Goal: Task Accomplishment & Management: Manage account settings

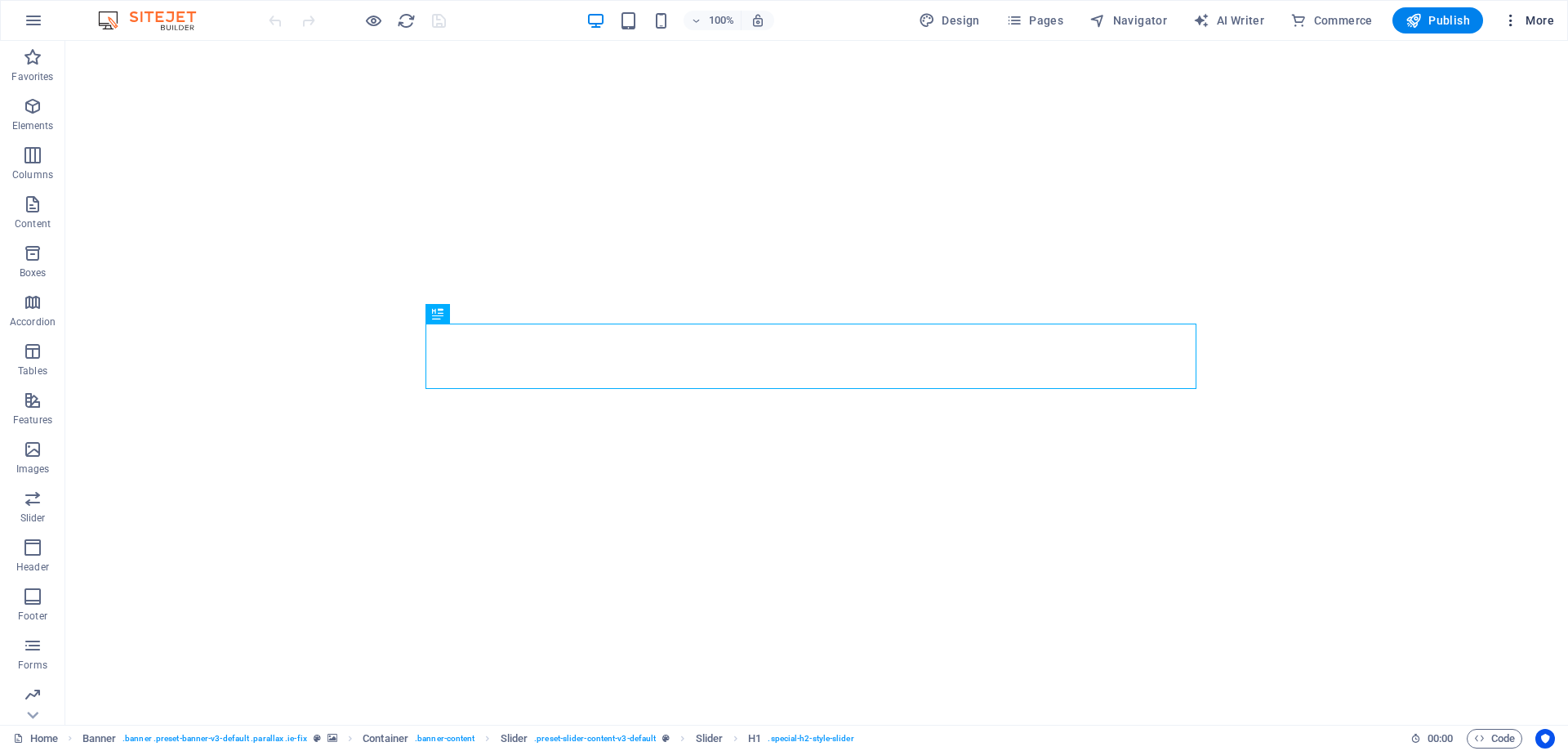
click at [1545, 23] on span "More" at bounding box center [1528, 21] width 52 height 17
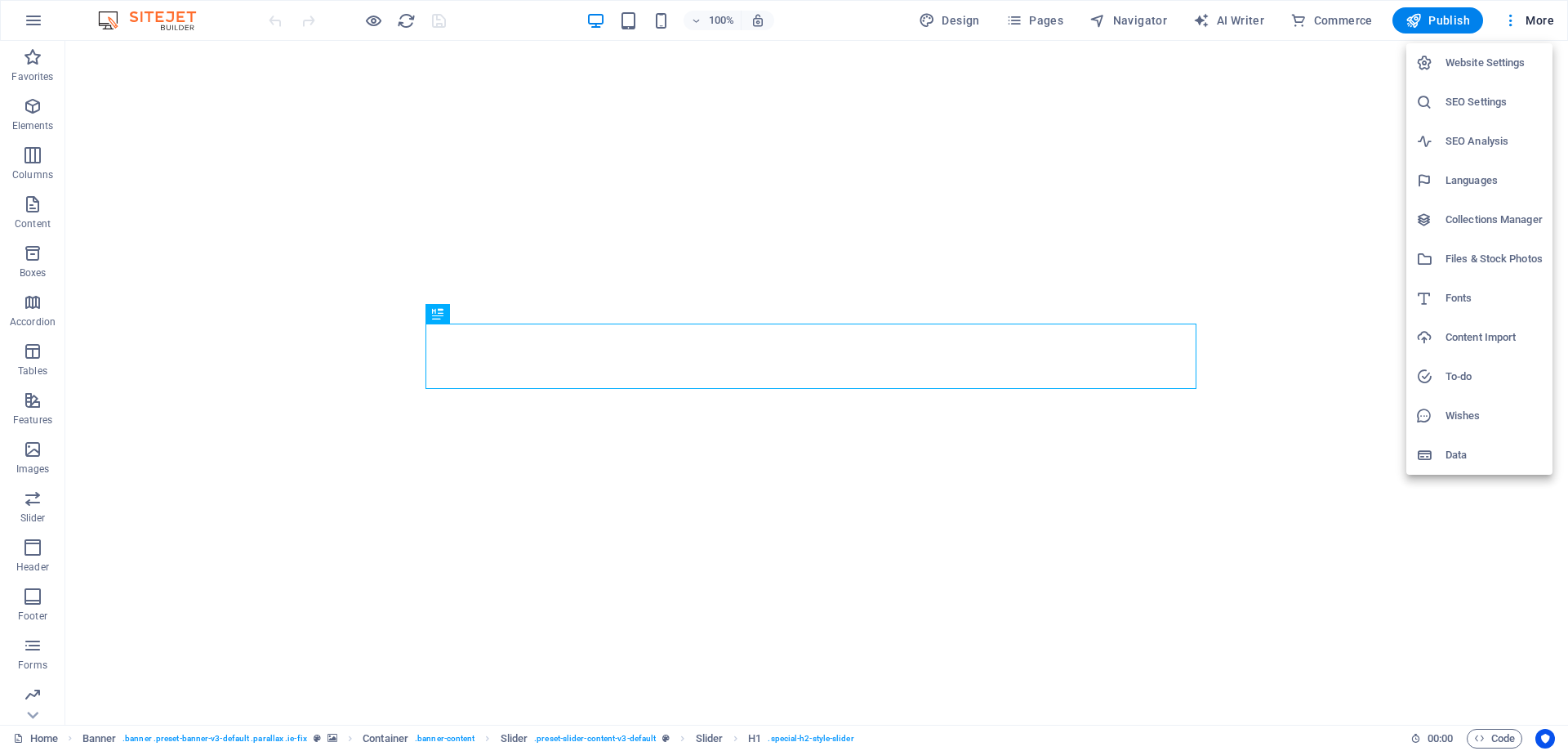
click at [1470, 104] on h6 "SEO Settings" at bounding box center [1493, 102] width 97 height 20
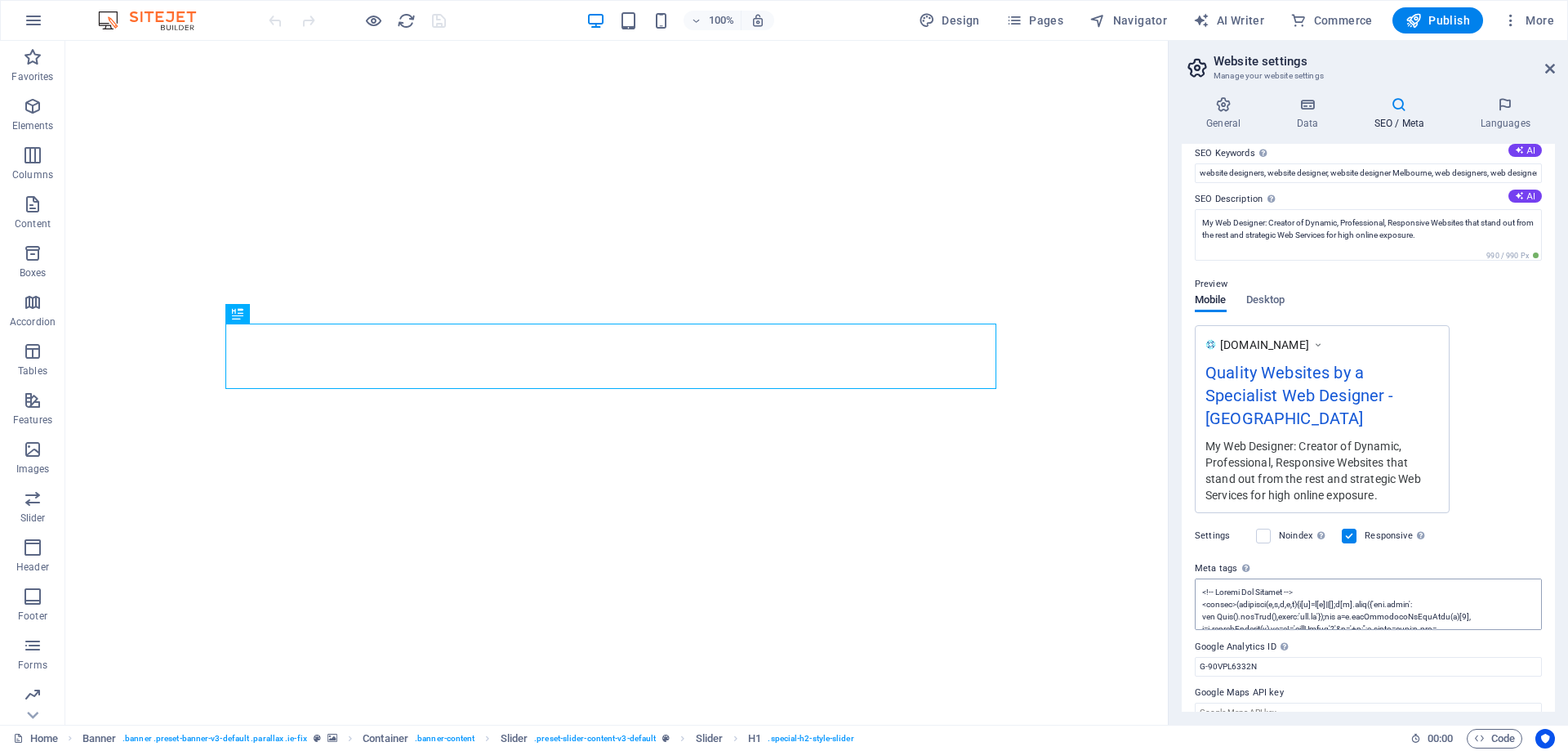
scroll to position [106, 0]
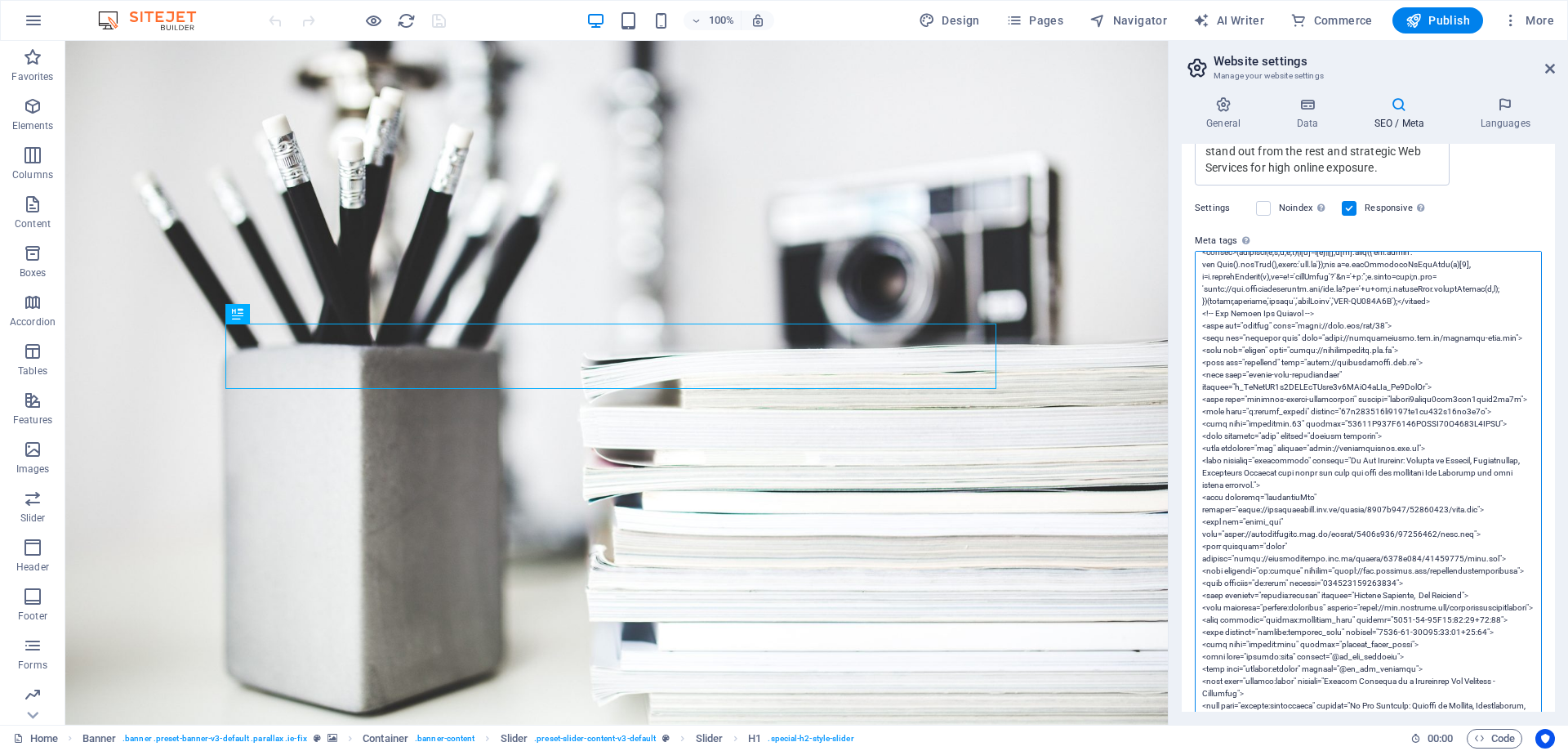
scroll to position [0, 0]
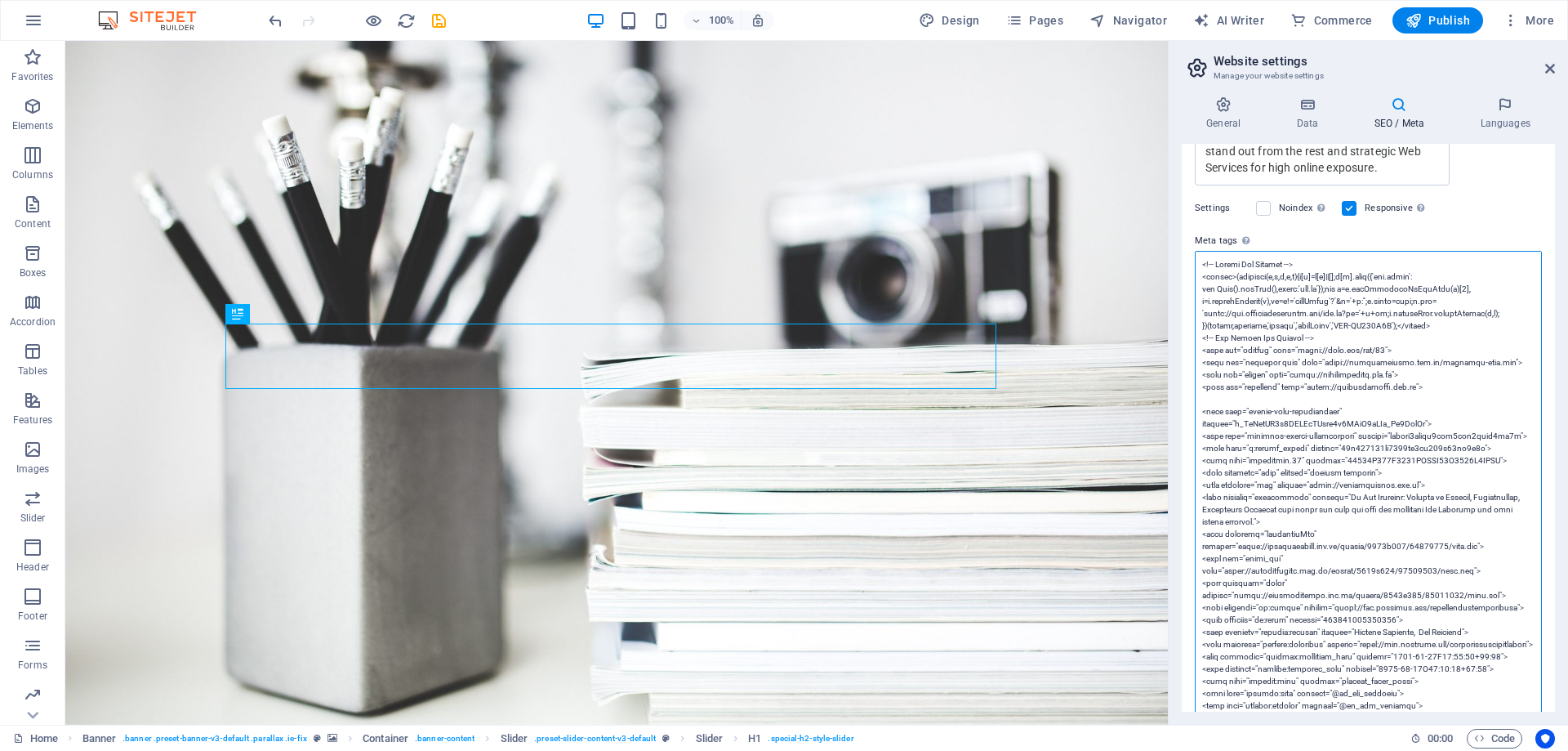
paste textarea "<link rel="search" type="application/opensearchdescription+xml" title="Search M…"
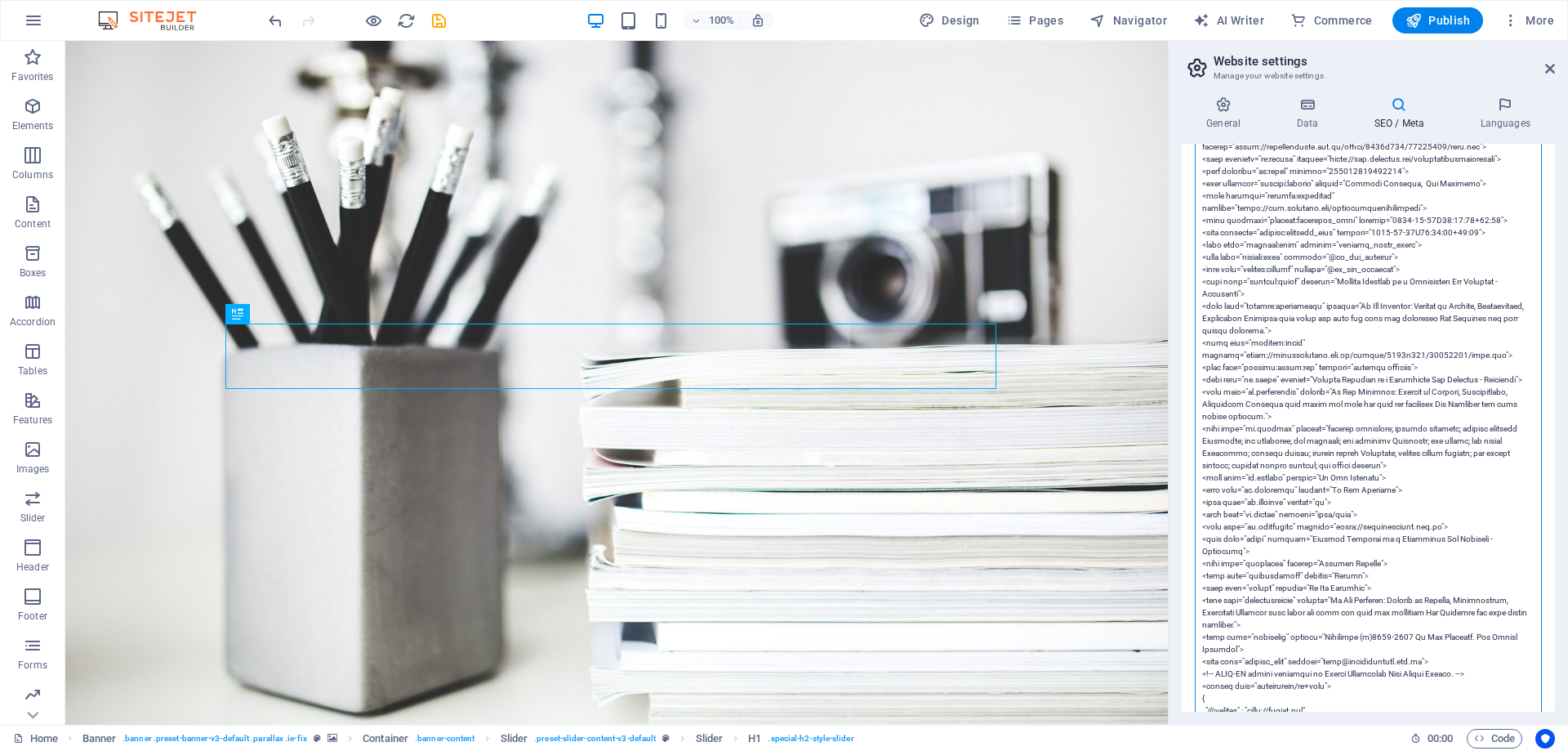
scroll to position [595, 0]
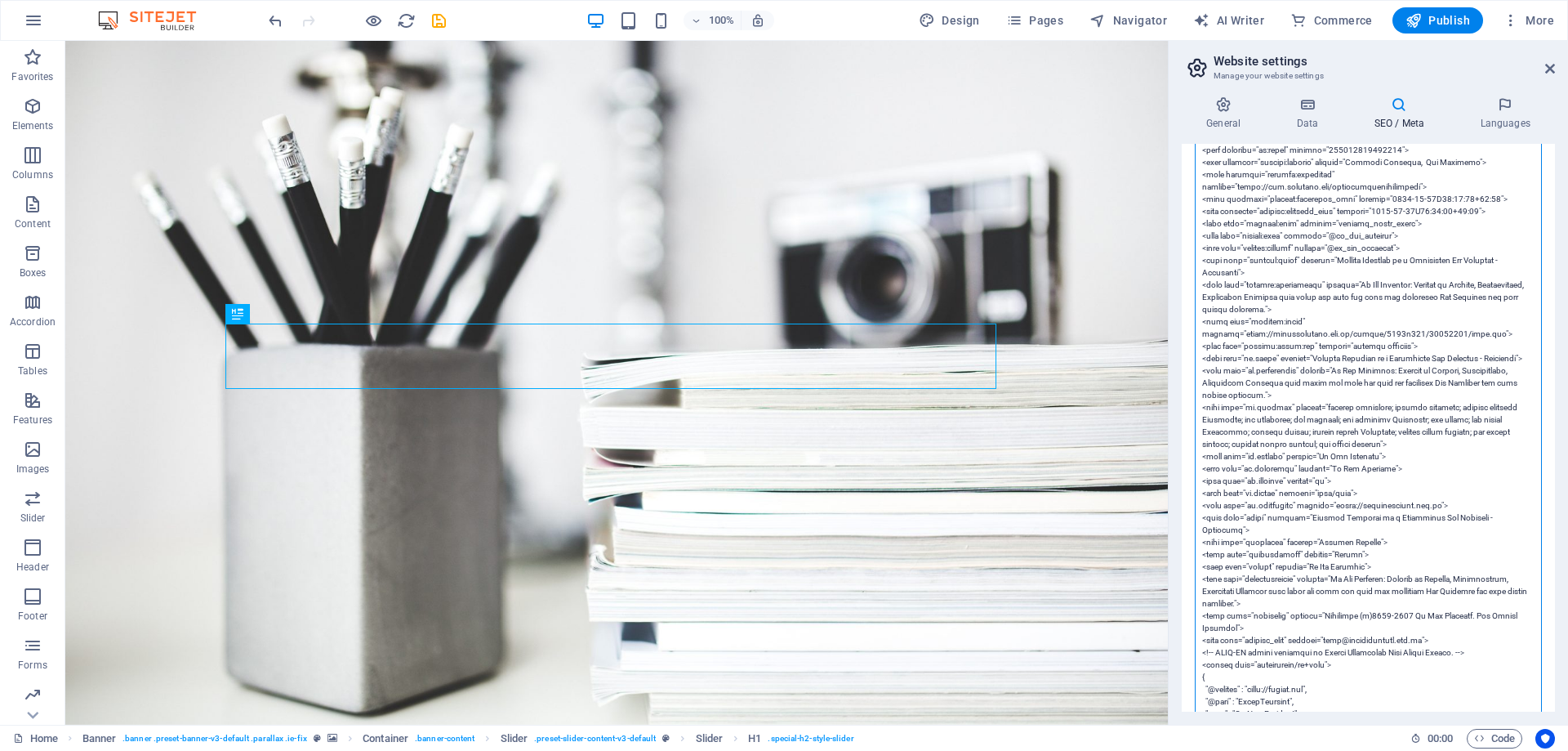
drag, startPoint x: 1373, startPoint y: 452, endPoint x: 1191, endPoint y: 457, distance: 182.1
click at [1191, 457] on div "SEO Title The title of your website - make it something that stands out in sear…" at bounding box center [1368, 427] width 373 height 568
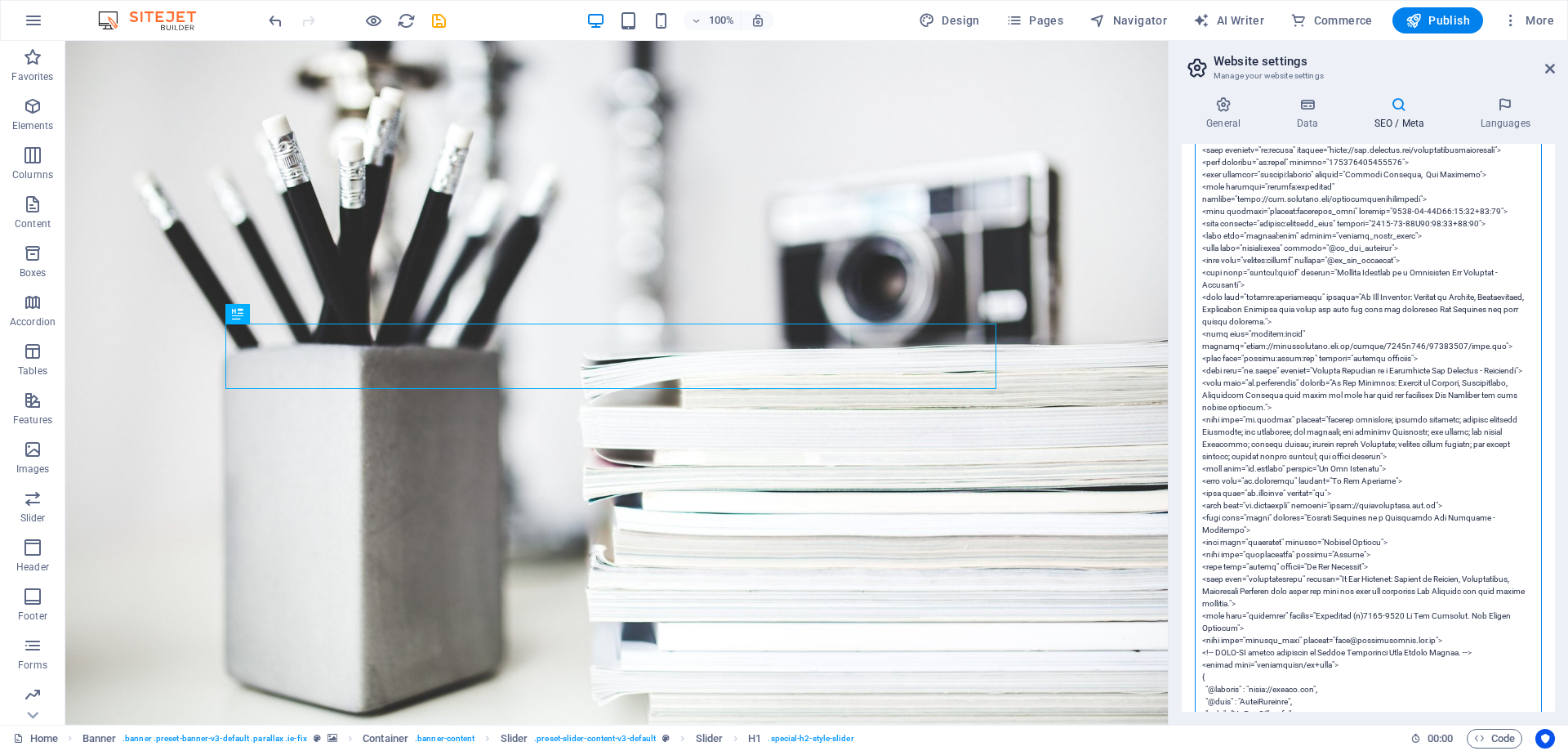
scroll to position [608, 0]
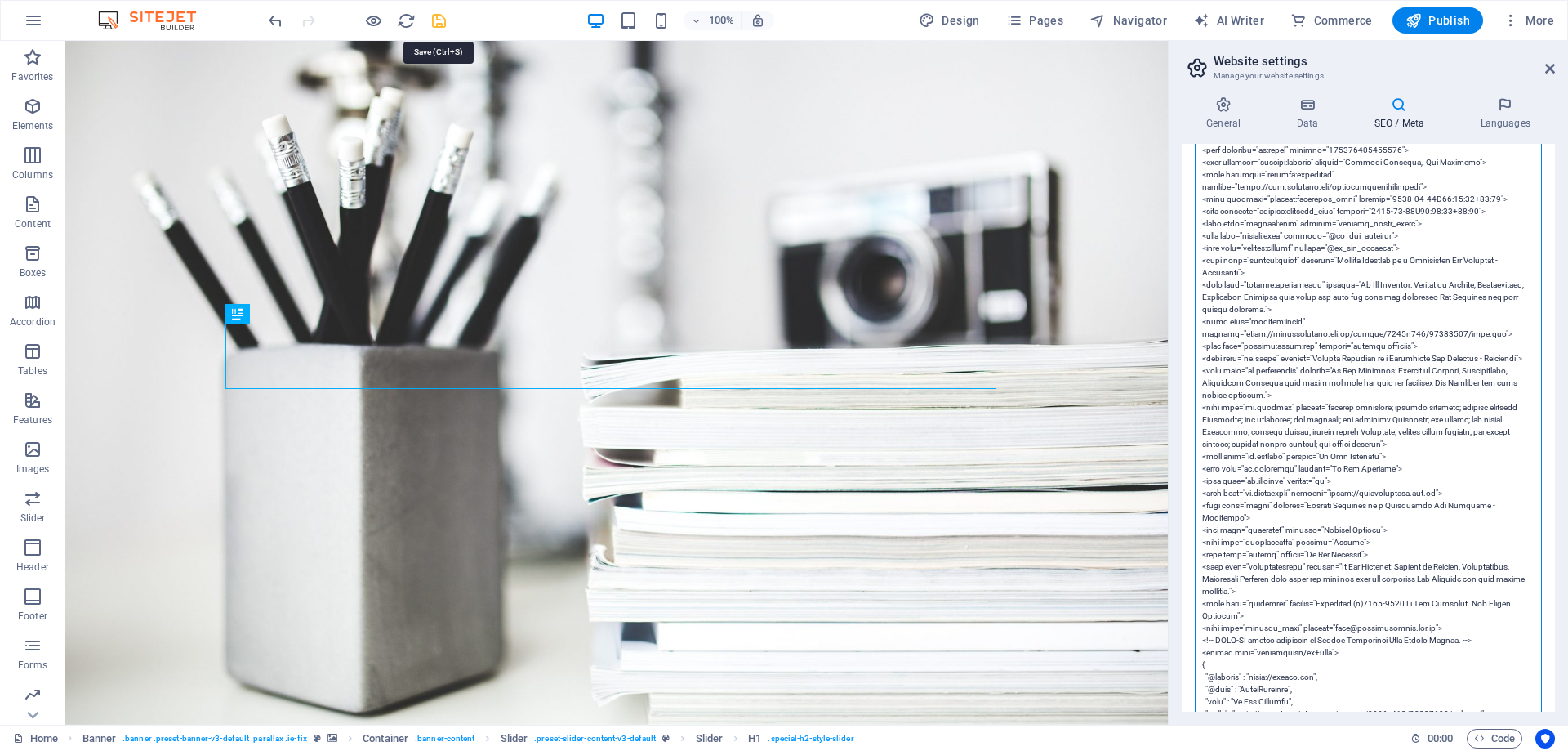
type textarea "<!-- Google Tag Manager --> <script>(function(w,d,s,l,i){w[l]=w[l]||[];w[l].pus…"
click at [431, 21] on icon "save" at bounding box center [439, 21] width 19 height 19
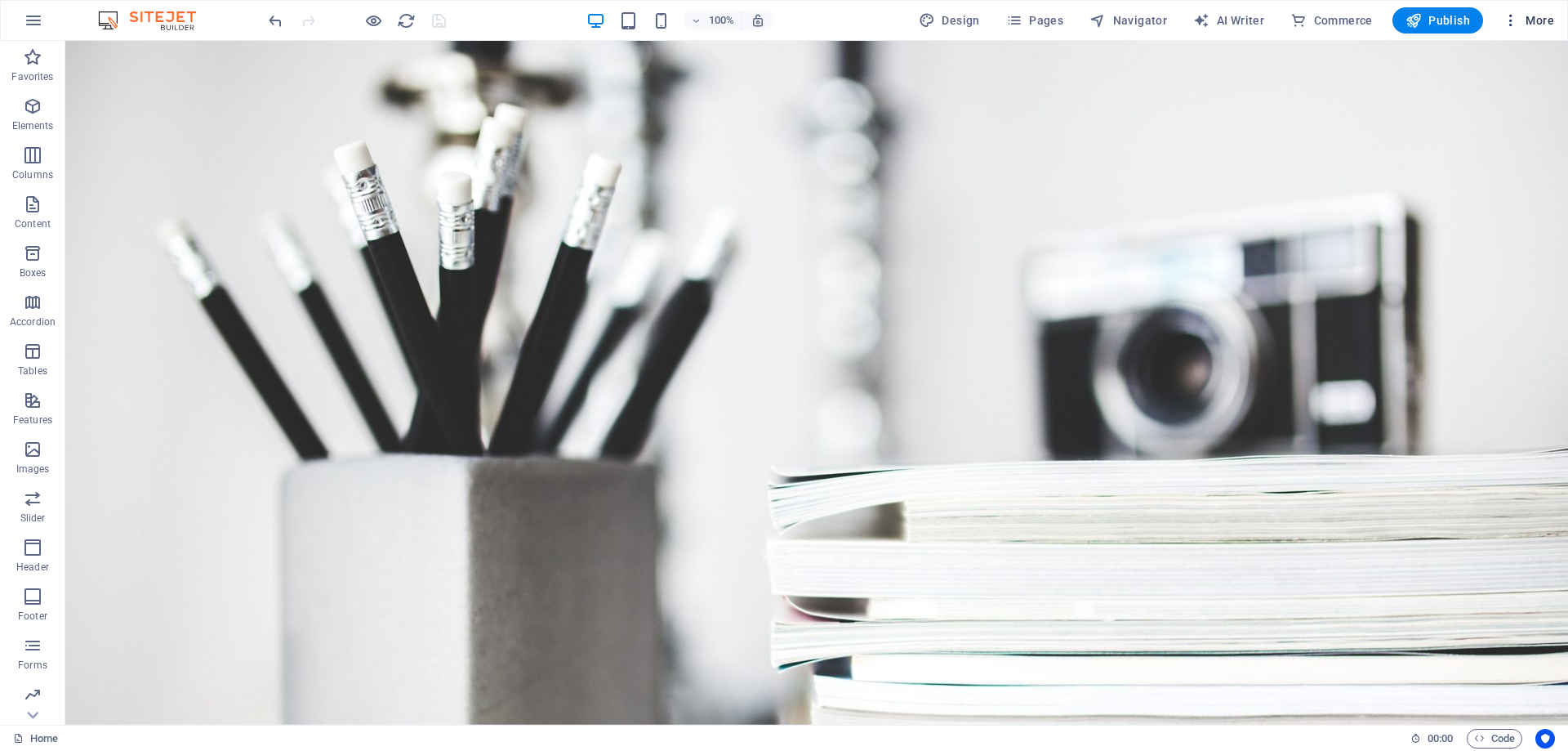
click at [1536, 23] on span "More" at bounding box center [1528, 21] width 52 height 17
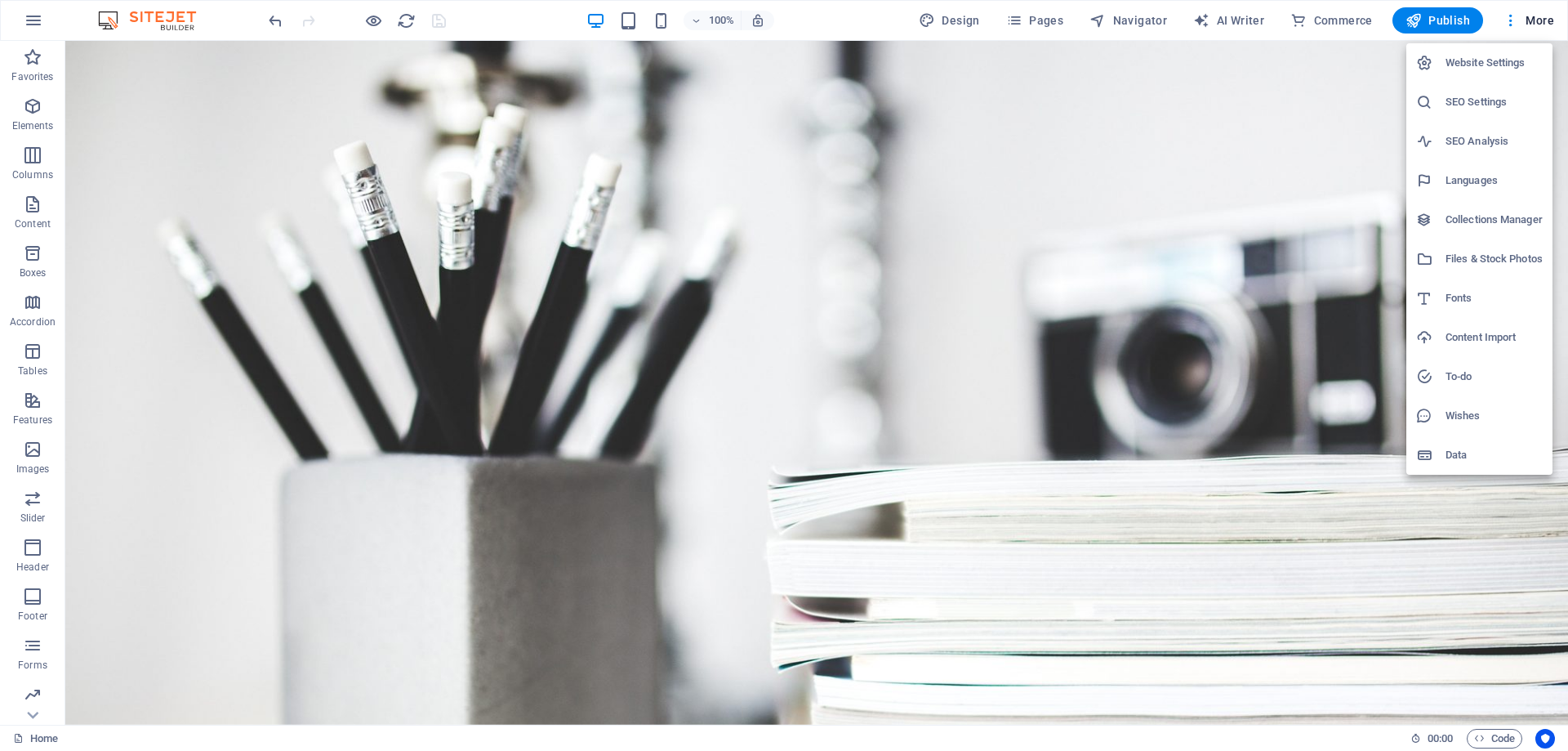
click at [1467, 101] on h6 "SEO Settings" at bounding box center [1493, 102] width 97 height 20
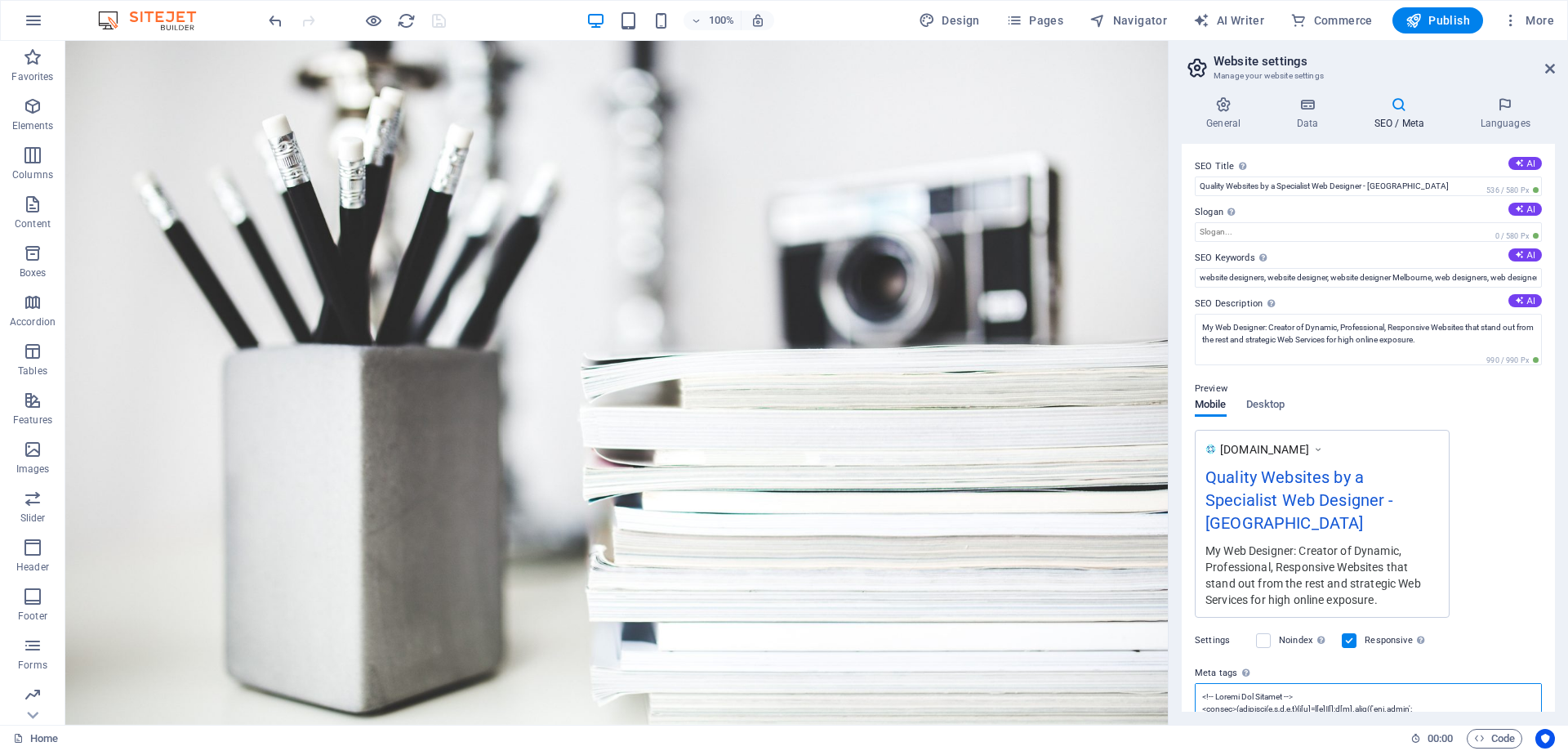
click at [1296, 695] on textarea "Meta tags Enter HTML code here that will be placed inside the tags of your webs…" at bounding box center [1368, 709] width 347 height 52
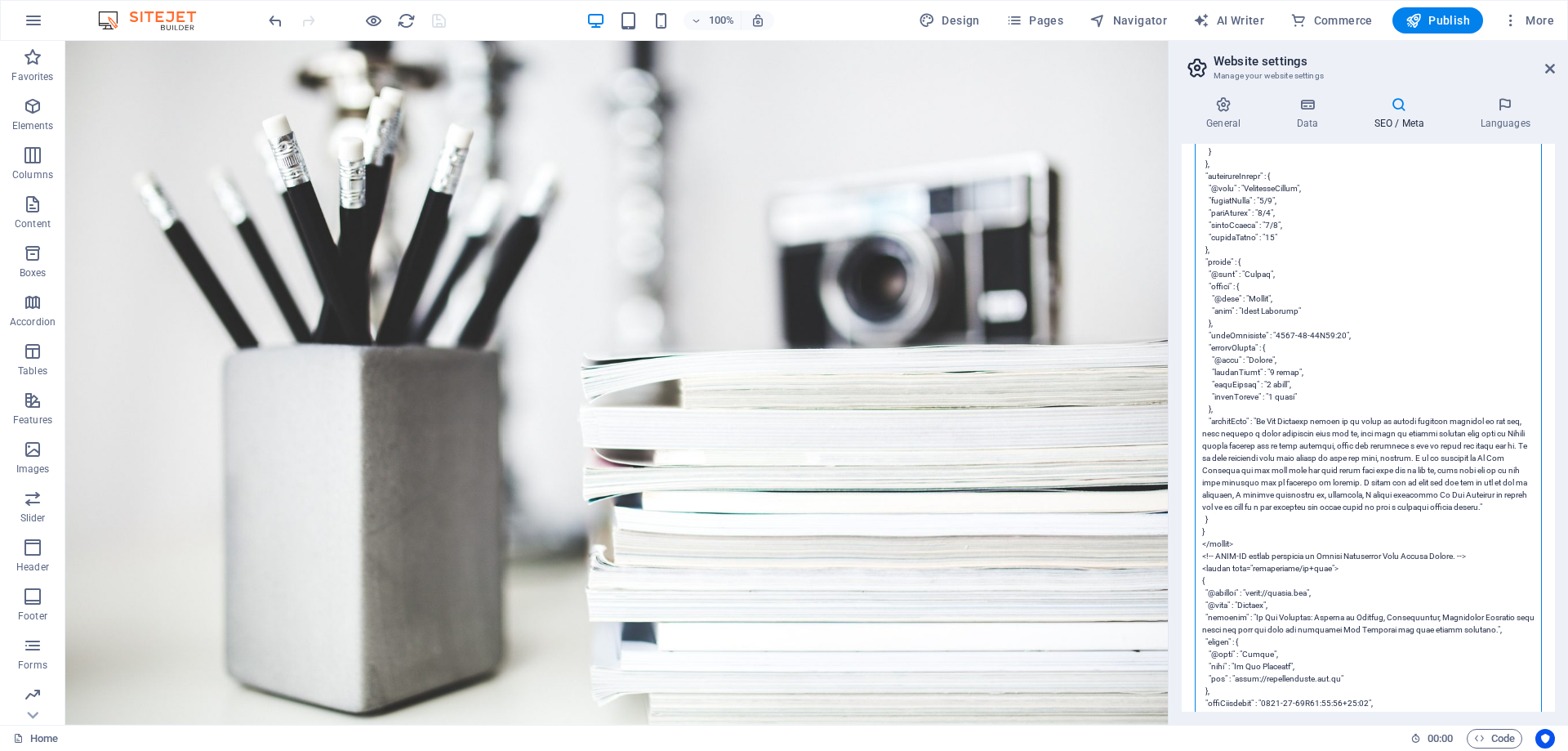
scroll to position [5926, 0]
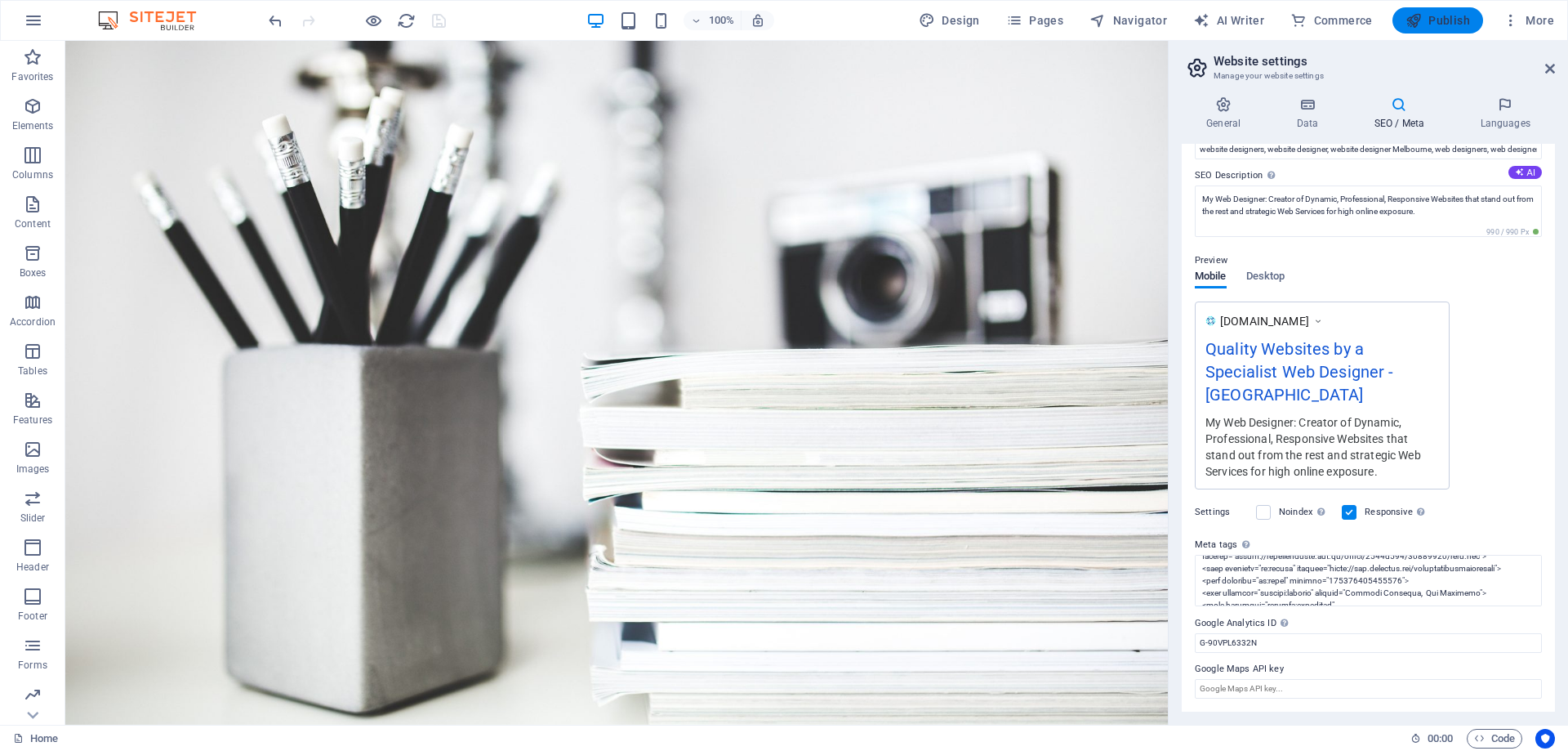
click at [1440, 9] on button "Publish" at bounding box center [1437, 20] width 91 height 26
